Goal: Check status

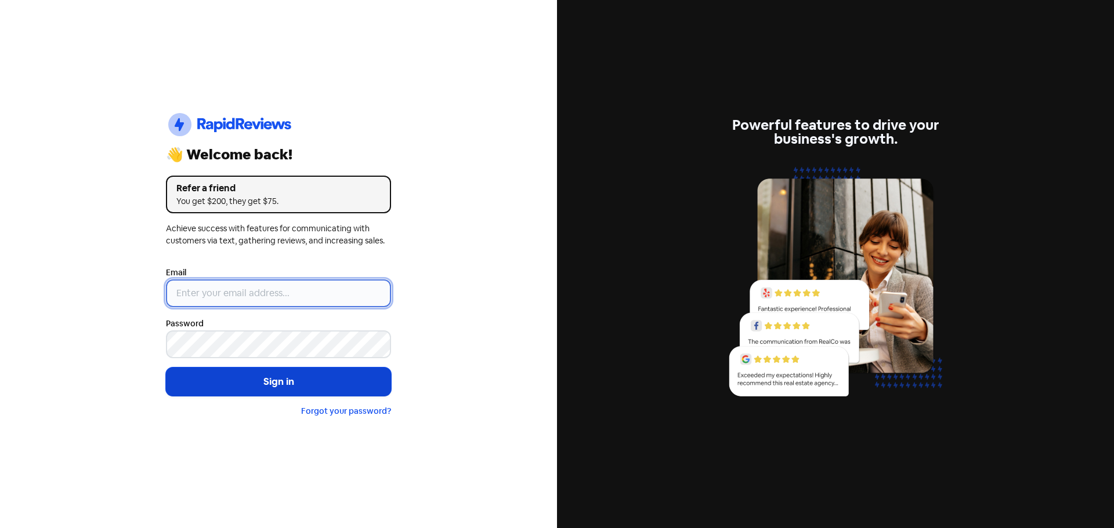
type input "[EMAIL_ADDRESS][DOMAIN_NAME]"
click at [327, 383] on button "Sign in" at bounding box center [278, 382] width 225 height 29
